Goal: Task Accomplishment & Management: Use online tool/utility

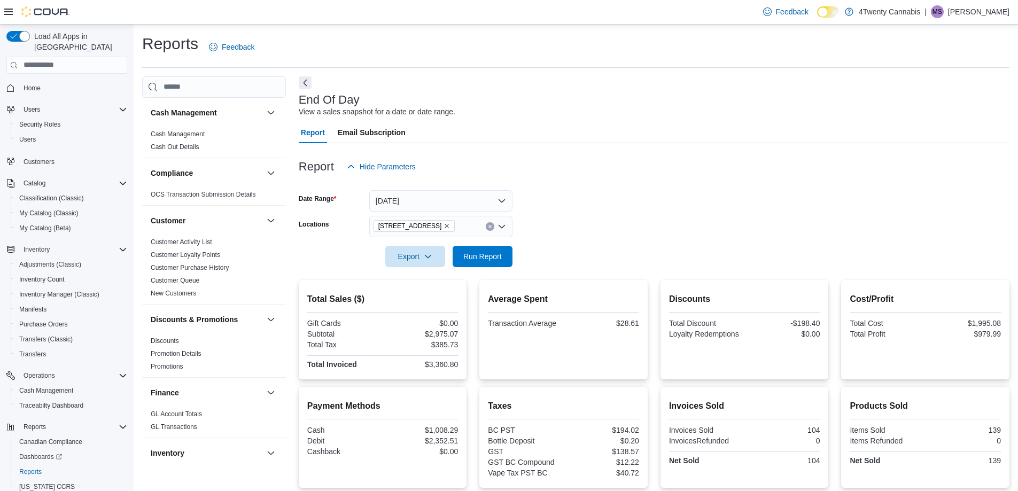
scroll to position [152, 0]
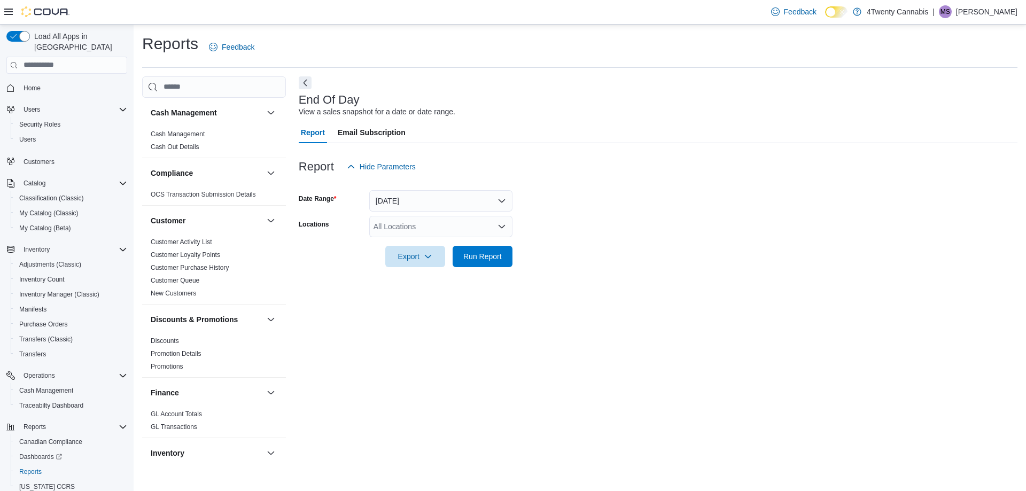
click at [425, 231] on div "All Locations" at bounding box center [440, 226] width 143 height 21
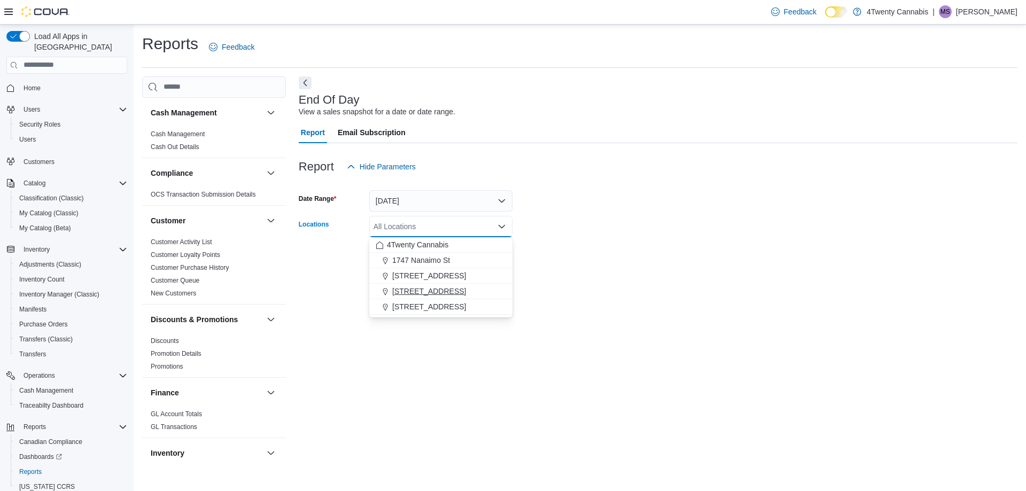
click at [429, 286] on span "[STREET_ADDRESS]" at bounding box center [429, 291] width 74 height 11
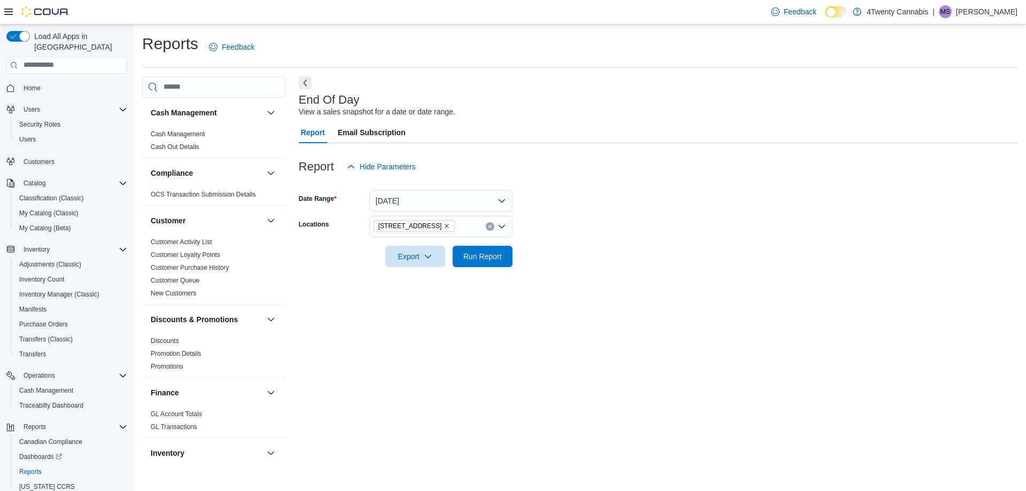
click at [569, 282] on div "End Of Day View a sales snapshot for a date or date range. Report Email Subscri…" at bounding box center [658, 270] width 719 height 389
click at [474, 251] on span "Run Report" at bounding box center [482, 256] width 38 height 11
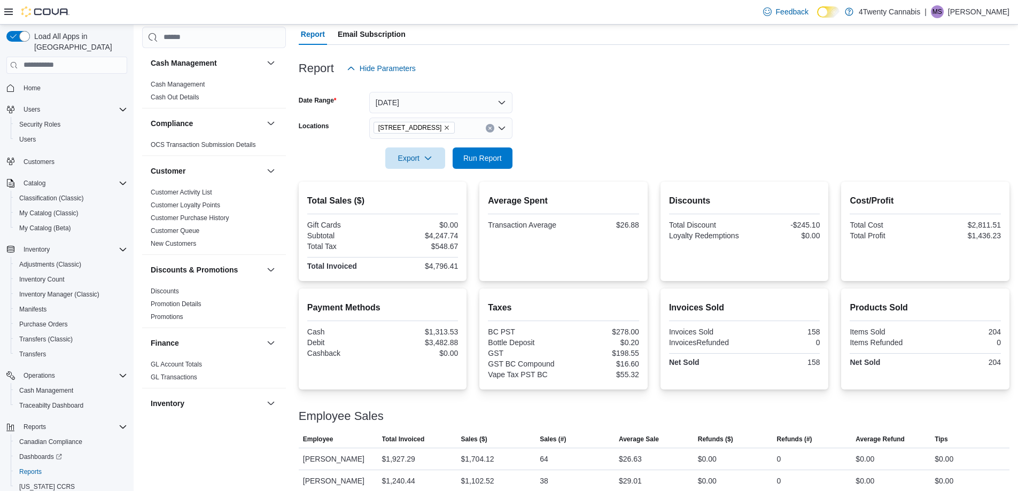
scroll to position [152, 0]
